Goal: Task Accomplishment & Management: Manage account settings

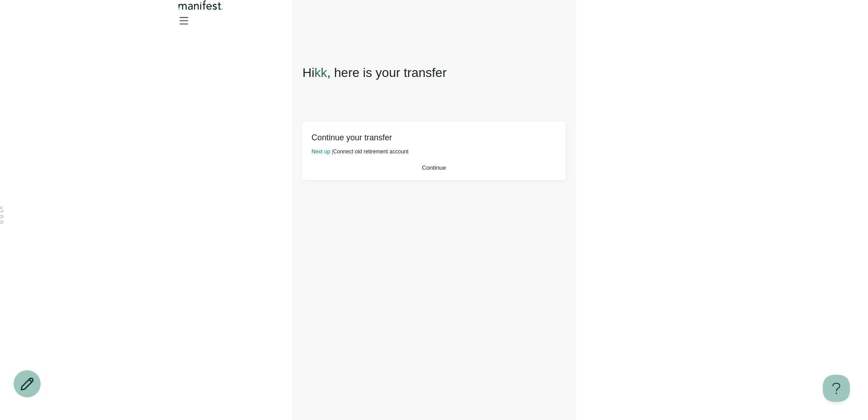
click at [444, 171] on span "Continue" at bounding box center [434, 167] width 24 height 7
click at [406, 171] on button "Continue" at bounding box center [434, 167] width 245 height 7
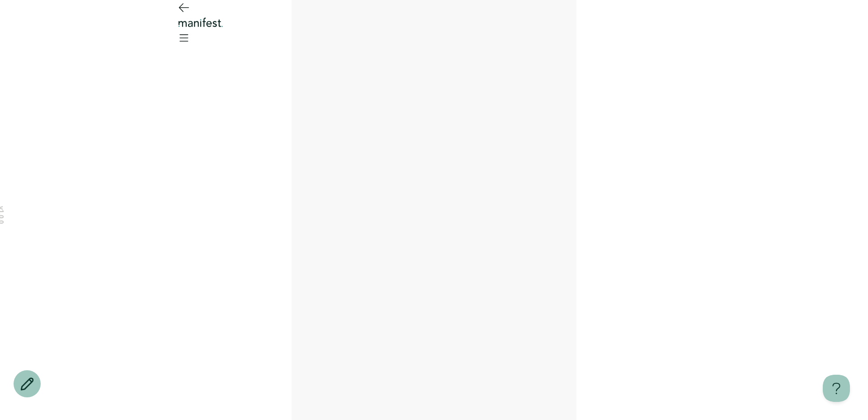
click at [406, 173] on main at bounding box center [434, 210] width 285 height 420
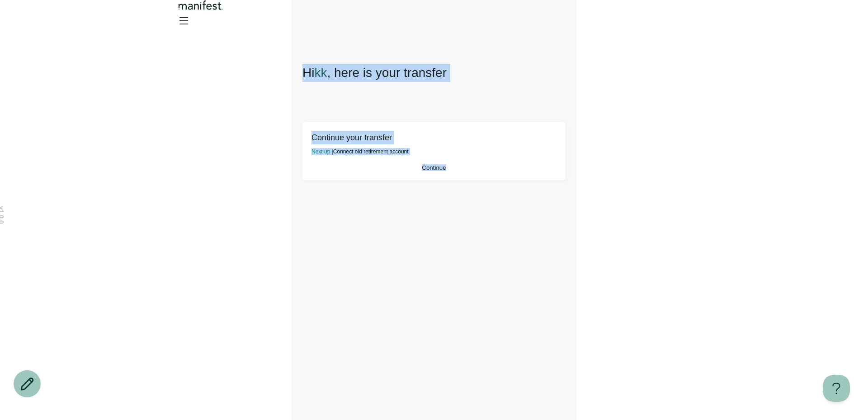
click at [406, 171] on button "Continue" at bounding box center [434, 167] width 245 height 7
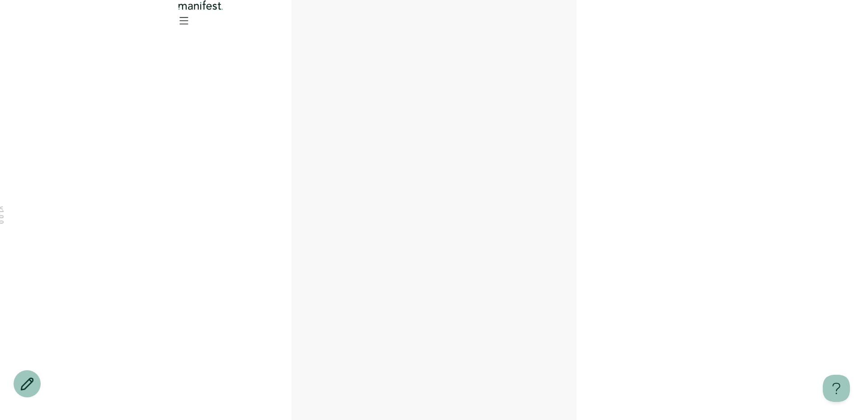
click at [406, 173] on main at bounding box center [434, 210] width 285 height 420
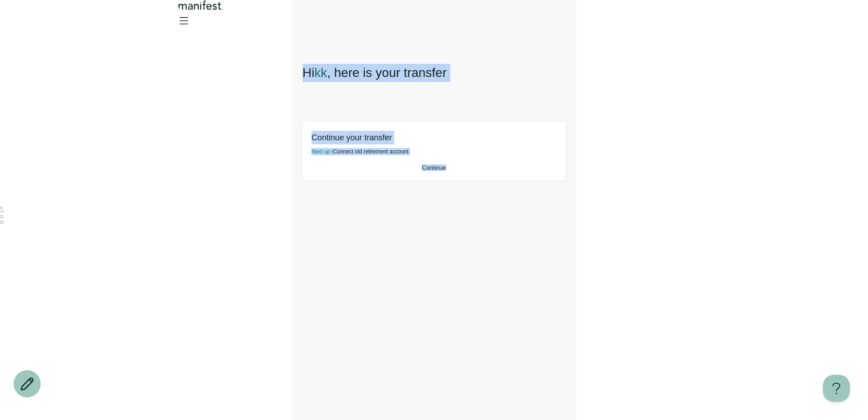
click at [326, 99] on div "Hi kk , here is your transfer Continue your transfer Next up | Connect old reti…" at bounding box center [434, 236] width 263 height 345
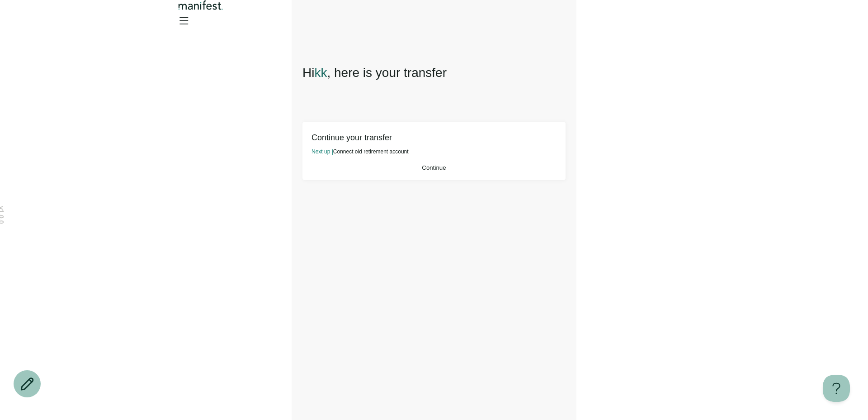
click at [377, 161] on div "Continue your transfer Next up | Connect old retirement account Continue" at bounding box center [434, 151] width 245 height 40
click at [380, 171] on button "Continue" at bounding box center [434, 167] width 245 height 7
click at [387, 171] on button "Continue" at bounding box center [434, 167] width 245 height 7
click at [188, 22] on icon "Open menu" at bounding box center [184, 20] width 8 height 6
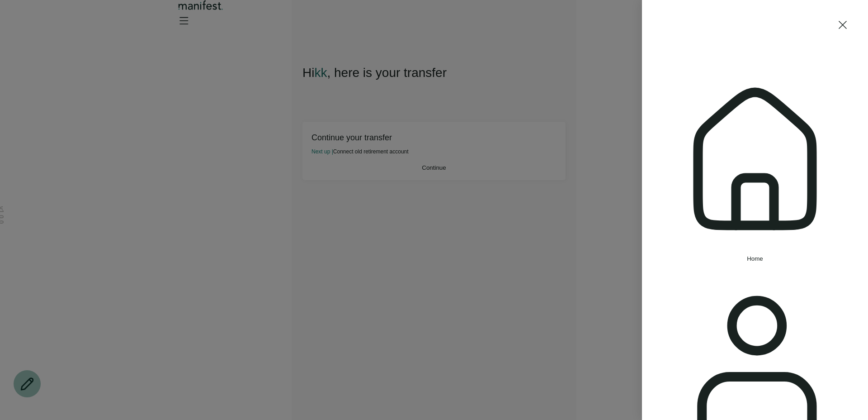
click at [540, 121] on div "Home Settings Sign out" at bounding box center [434, 210] width 868 height 420
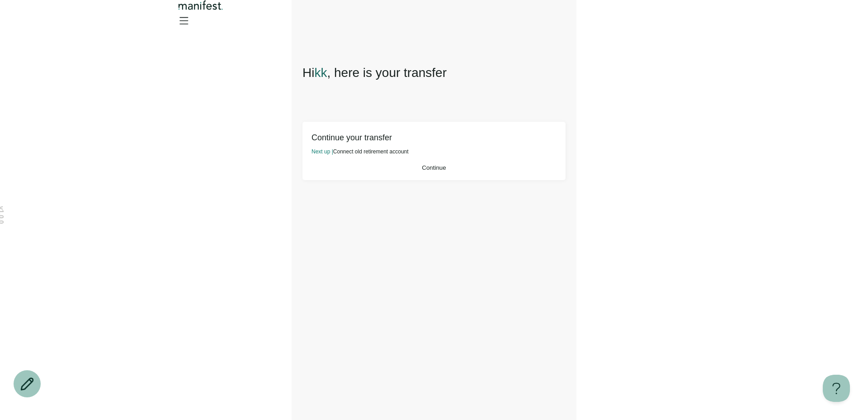
click at [507, 171] on button "Continue" at bounding box center [434, 167] width 245 height 7
click at [191, 17] on icon "Open menu" at bounding box center [183, 20] width 14 height 14
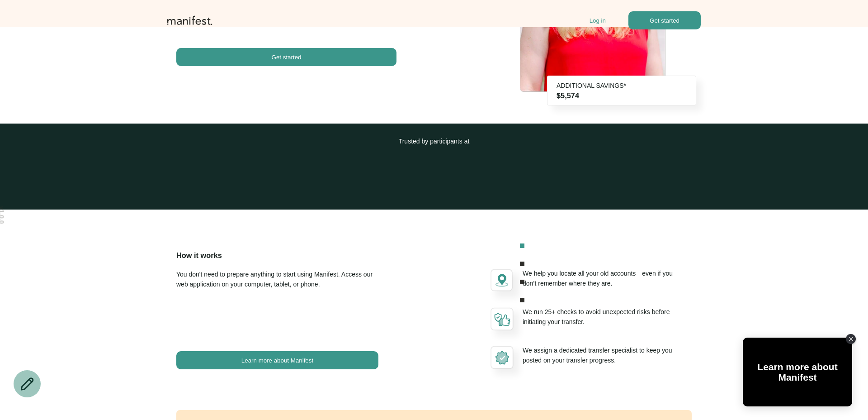
scroll to position [15, 0]
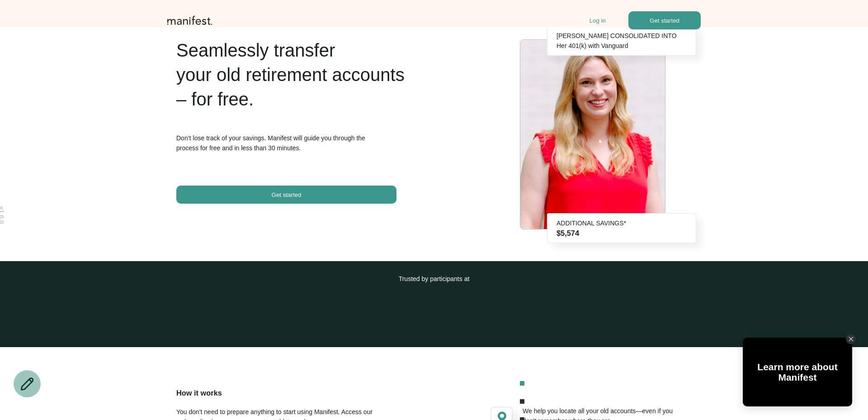
click at [488, 166] on div "Seamlessly transfer your old retirement accounts – for free. Don’t lose track o…" at bounding box center [434, 121] width 552 height 190
click at [600, 21] on p "Log in" at bounding box center [598, 20] width 16 height 7
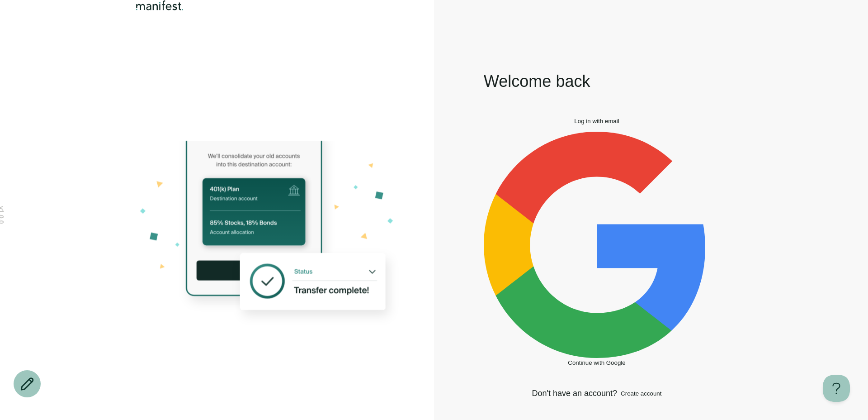
click at [601, 124] on span "Log in with email" at bounding box center [596, 121] width 45 height 7
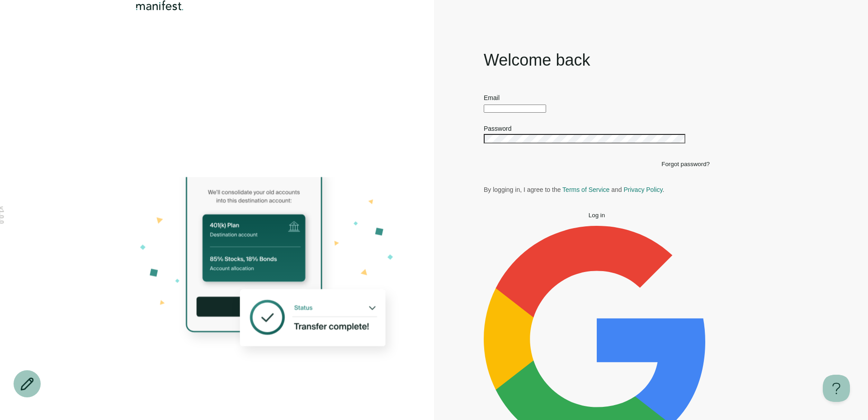
click at [529, 113] on div at bounding box center [597, 108] width 226 height 10
click at [525, 113] on div at bounding box center [597, 108] width 226 height 10
click at [522, 113] on input "text" at bounding box center [515, 108] width 62 height 8
type input "**********"
click at [596, 218] on span "Log in" at bounding box center [597, 215] width 16 height 7
